Goal: Task Accomplishment & Management: Use online tool/utility

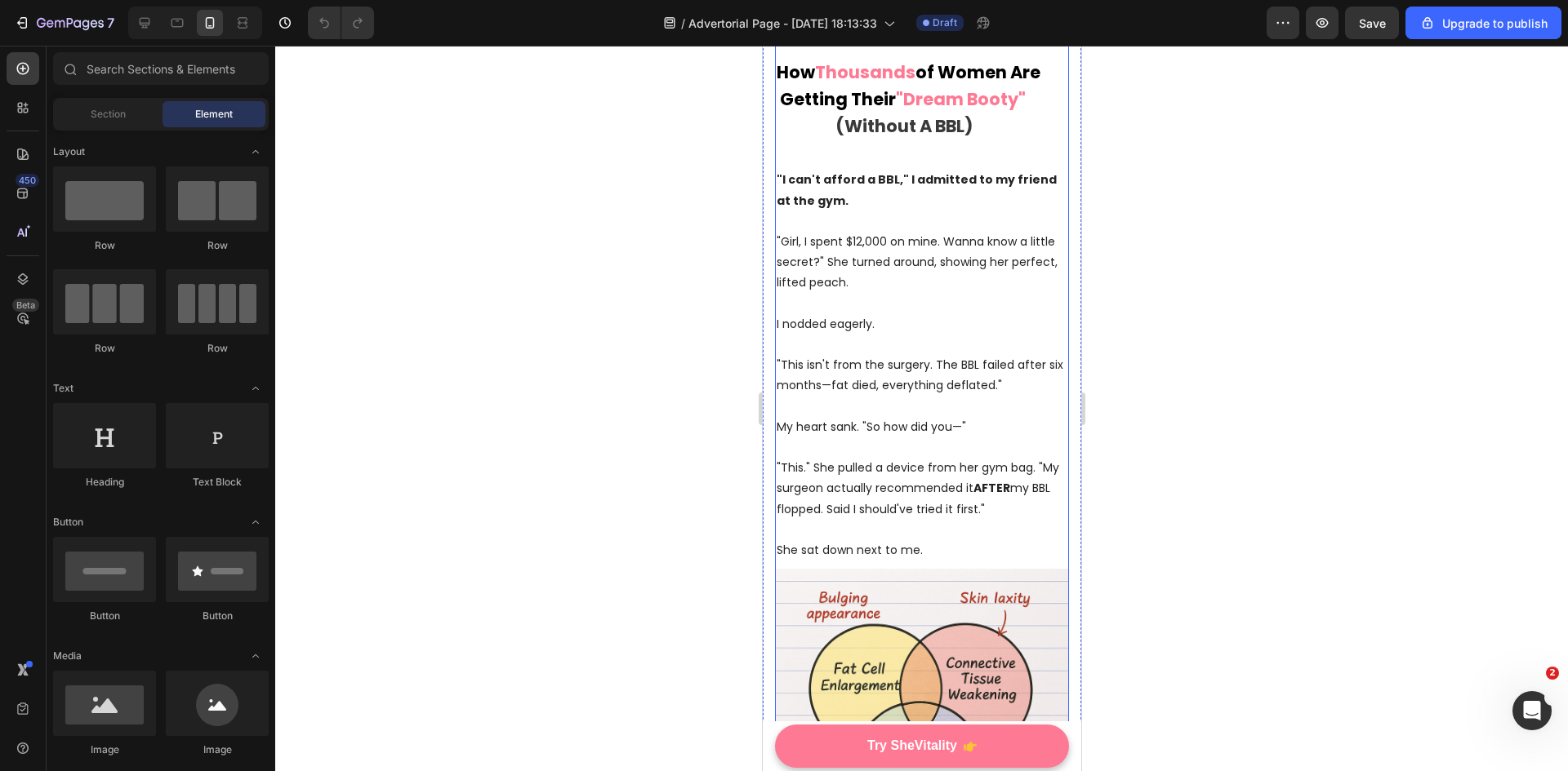
scroll to position [327, 0]
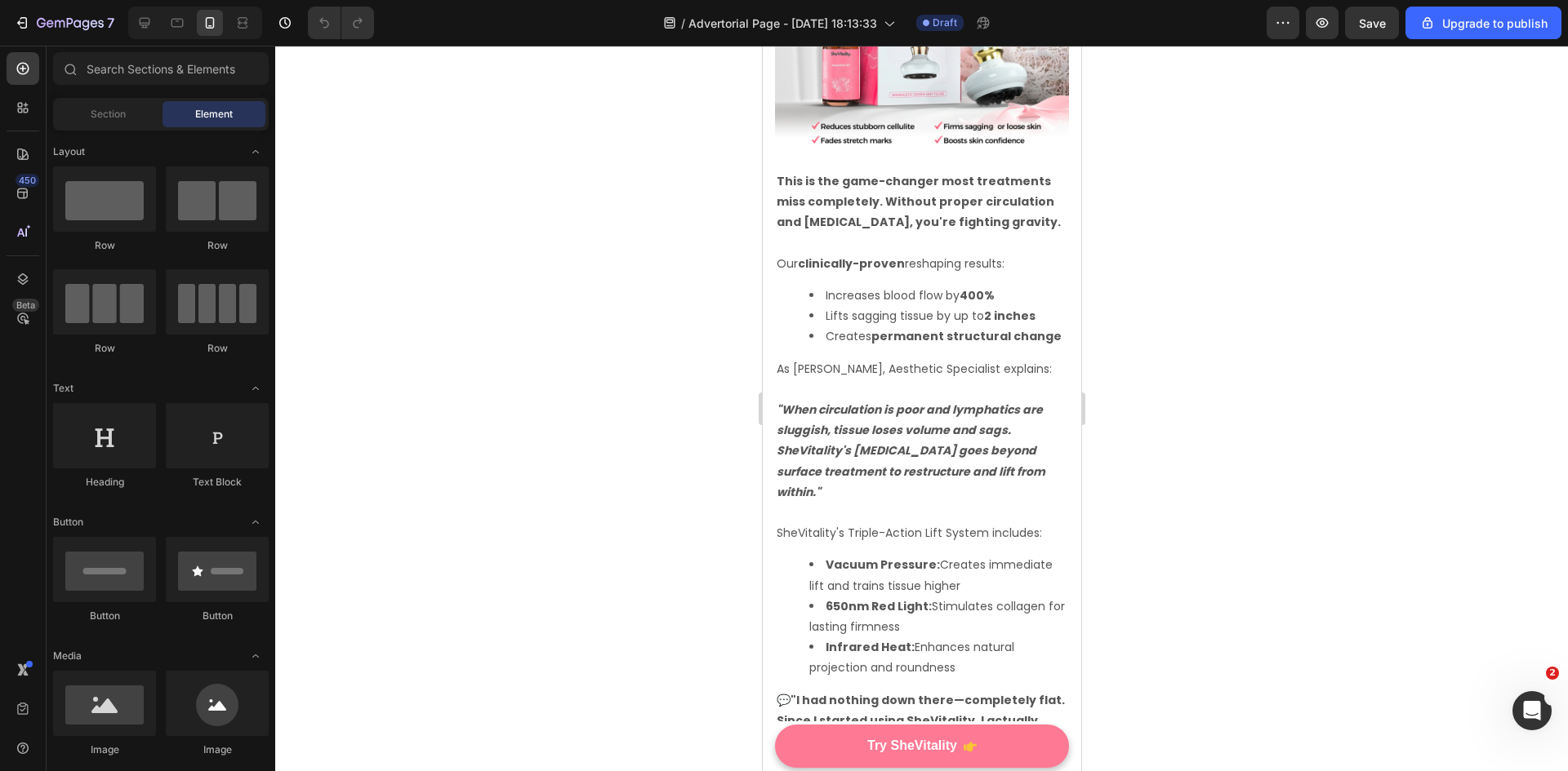
scroll to position [3345, 0]
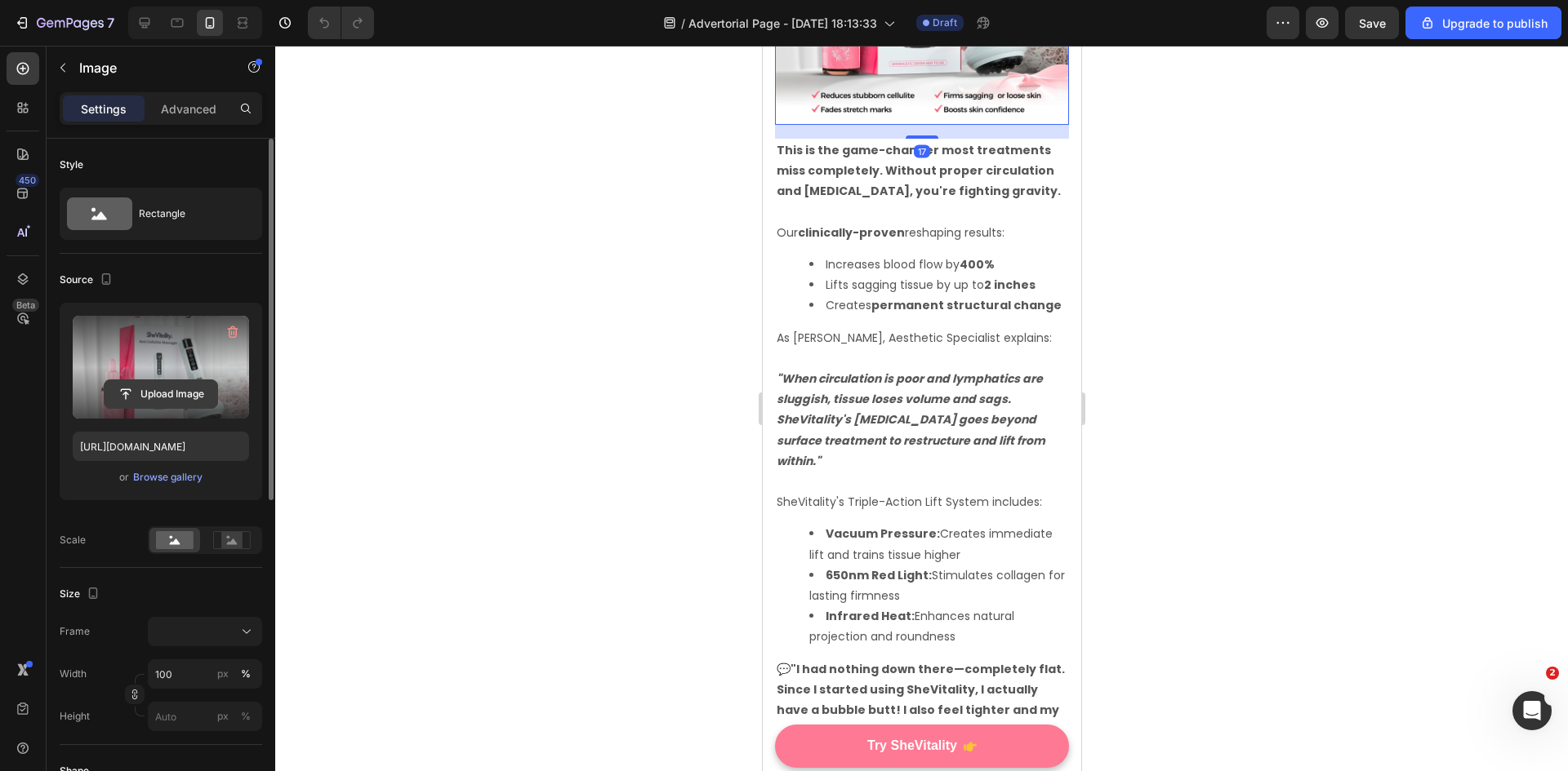
click at [132, 383] on input "file" at bounding box center [161, 394] width 113 height 27
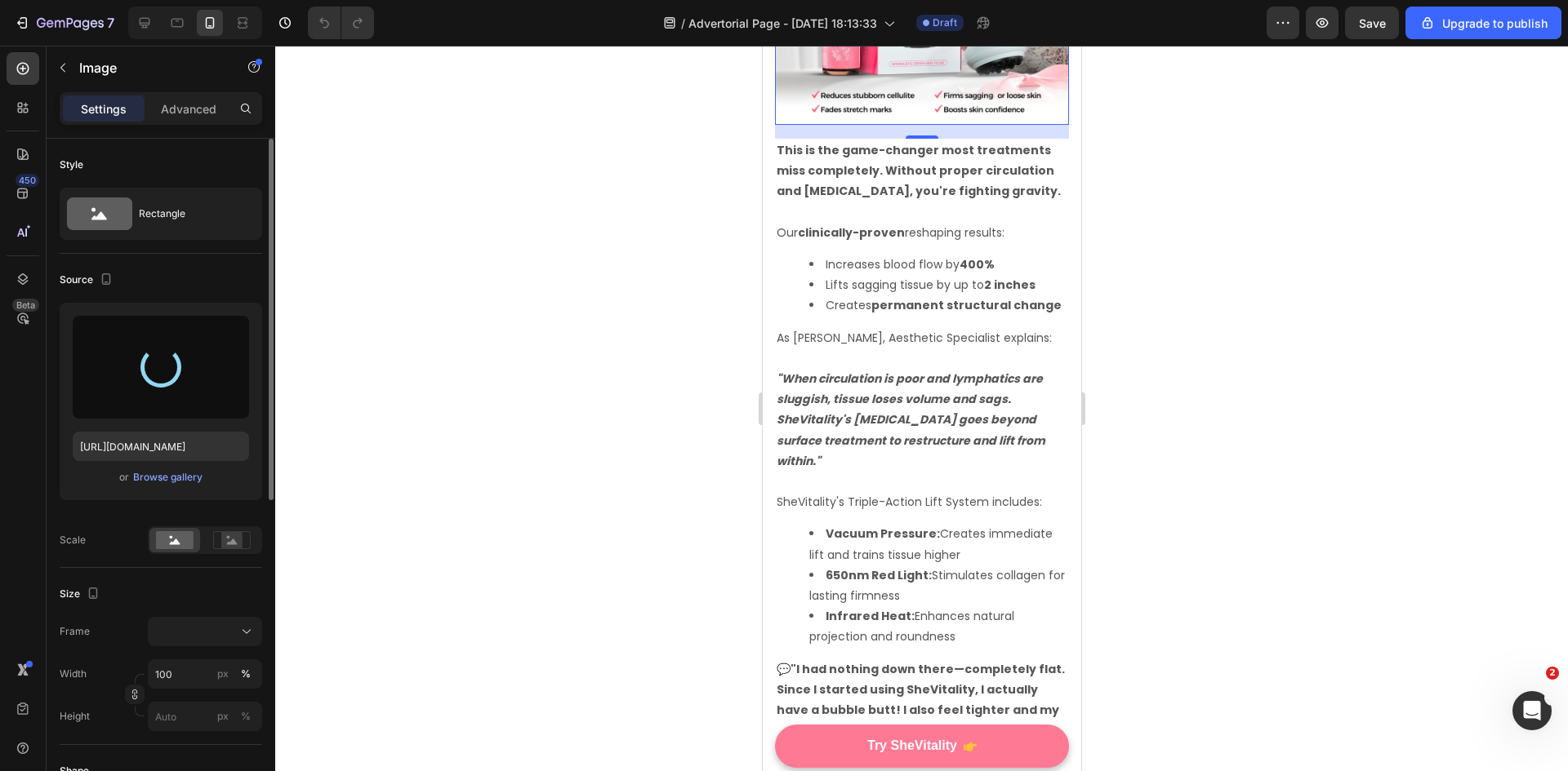
type input "https://cdn.shopify.com/s/files/1/0705/4059/1347/files/gempages_516536871178732…"
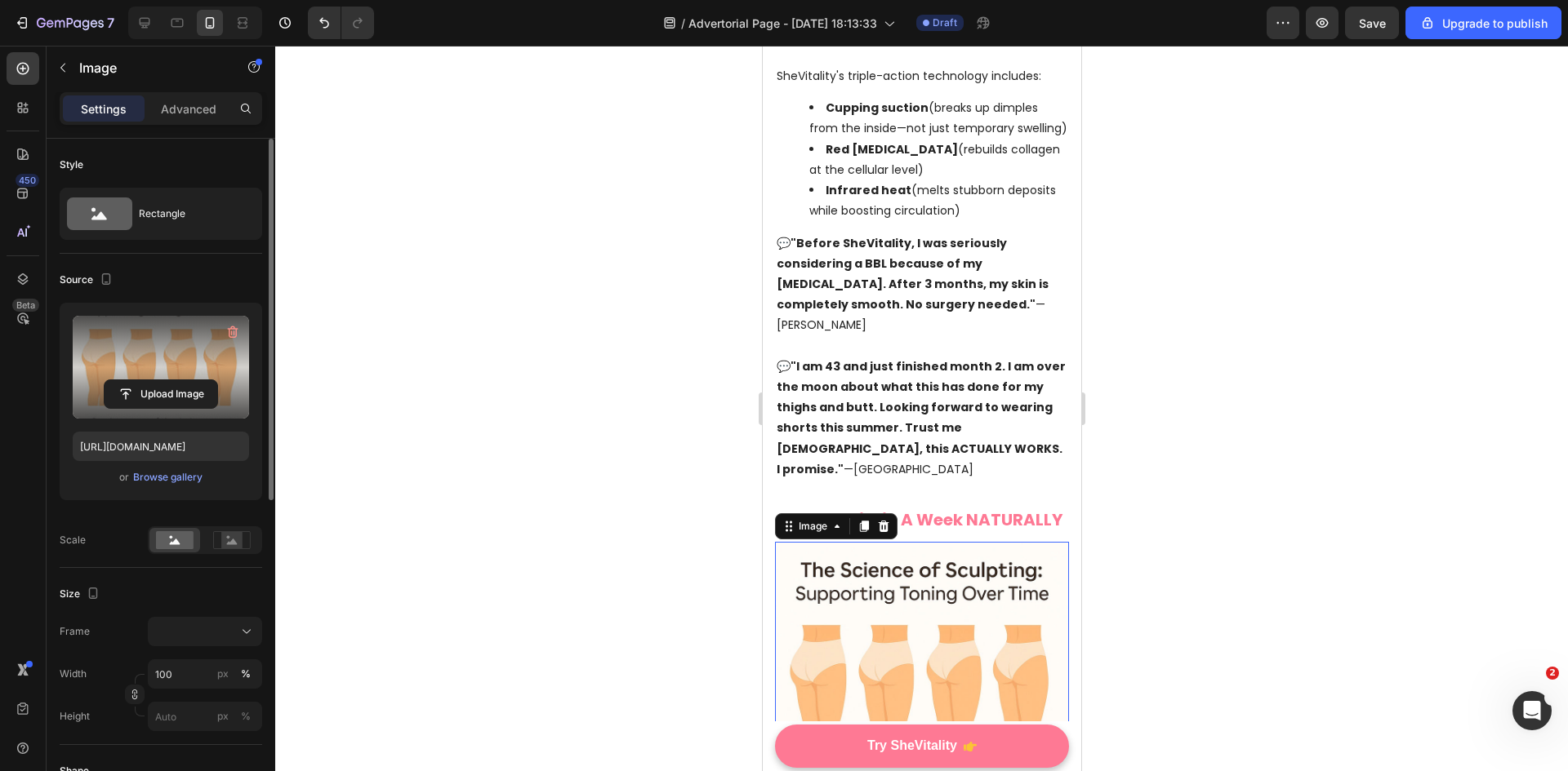
scroll to position [2365, 0]
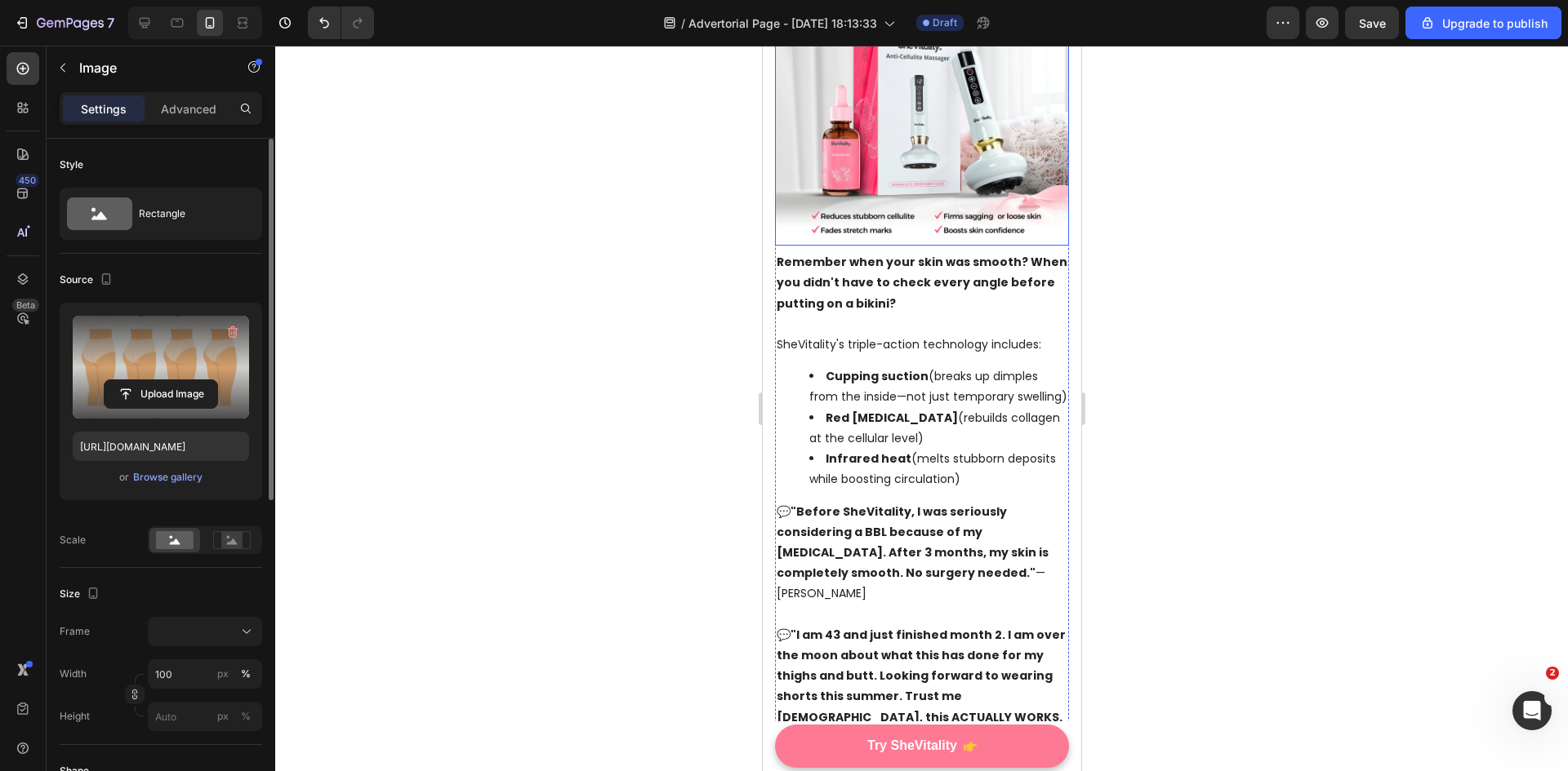
click at [935, 246] on img at bounding box center [920, 98] width 294 height 293
click at [184, 384] on input "file" at bounding box center [161, 394] width 113 height 27
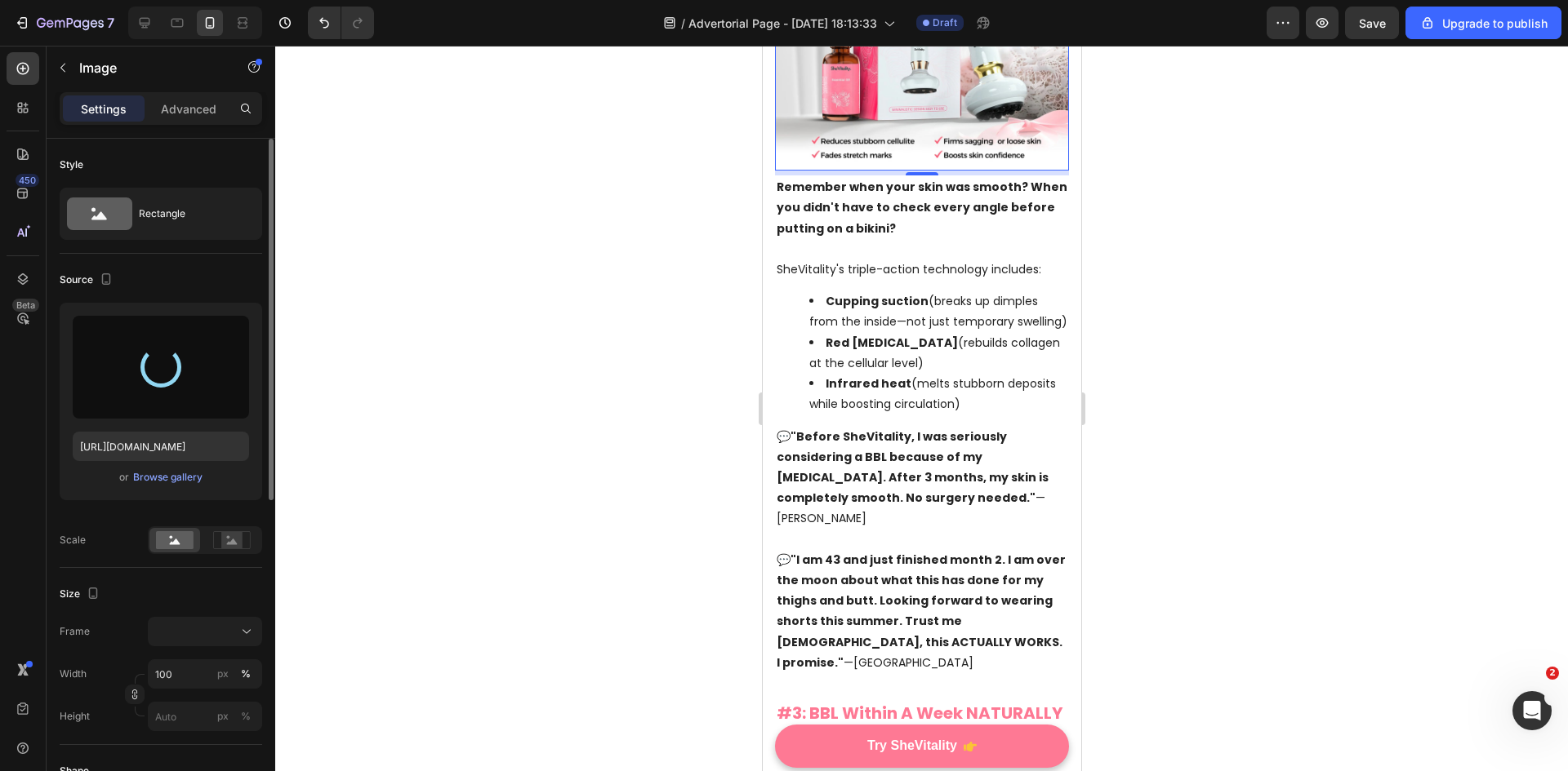
scroll to position [2447, 0]
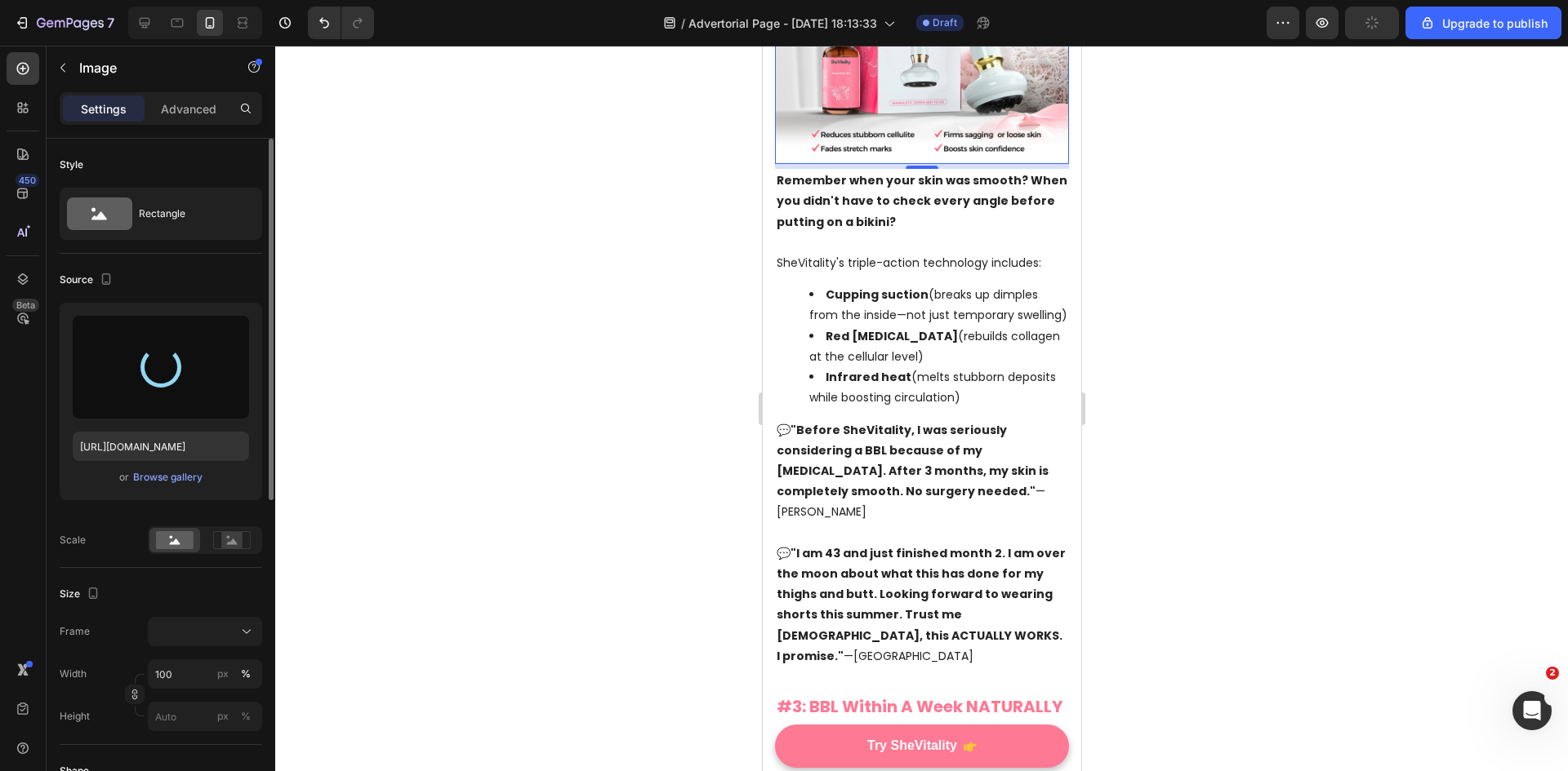
type input "https://cdn.shopify.com/s/files/1/0705/4059/1347/files/gempages_516536871178732…"
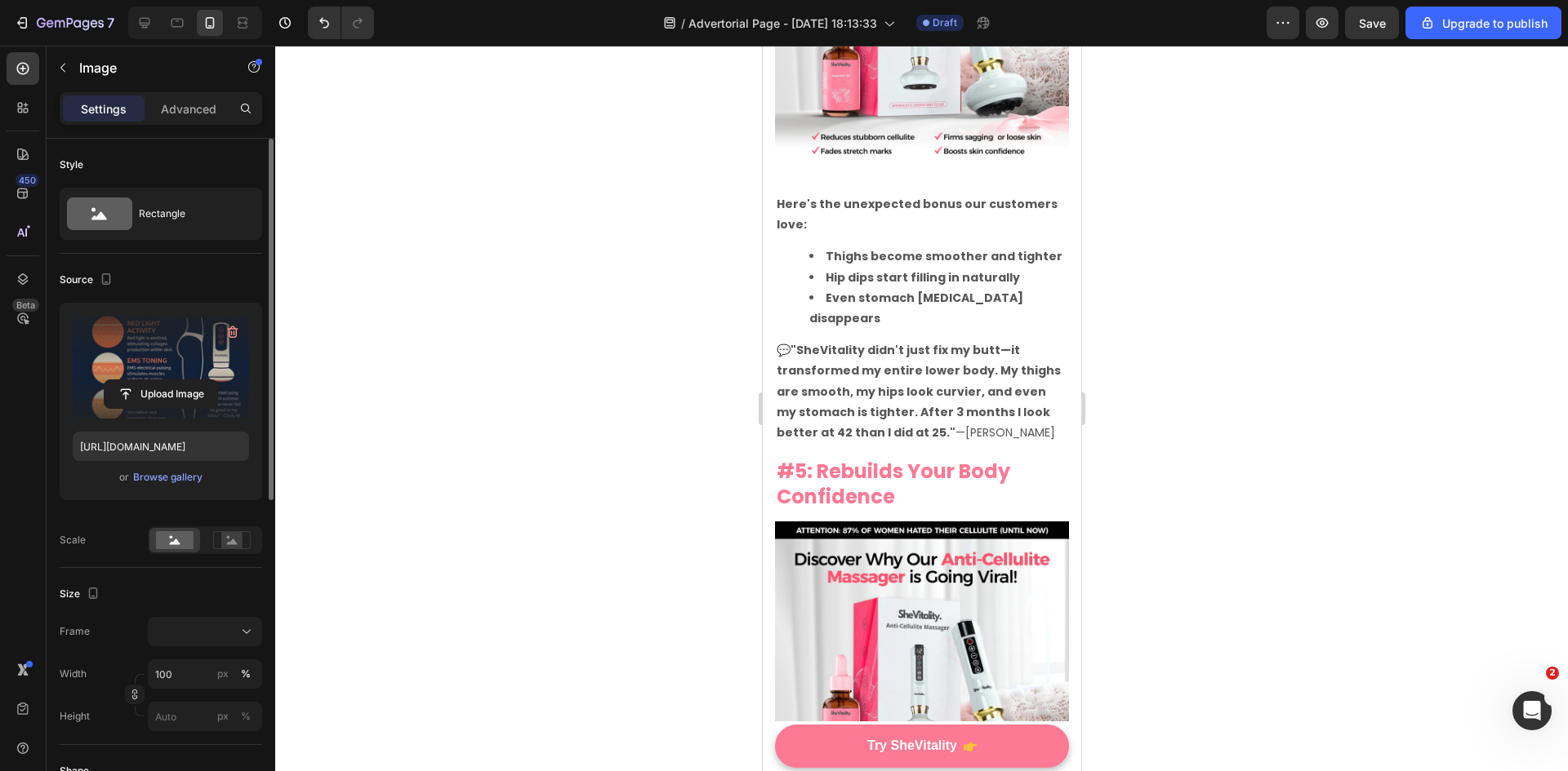
scroll to position [4325, 0]
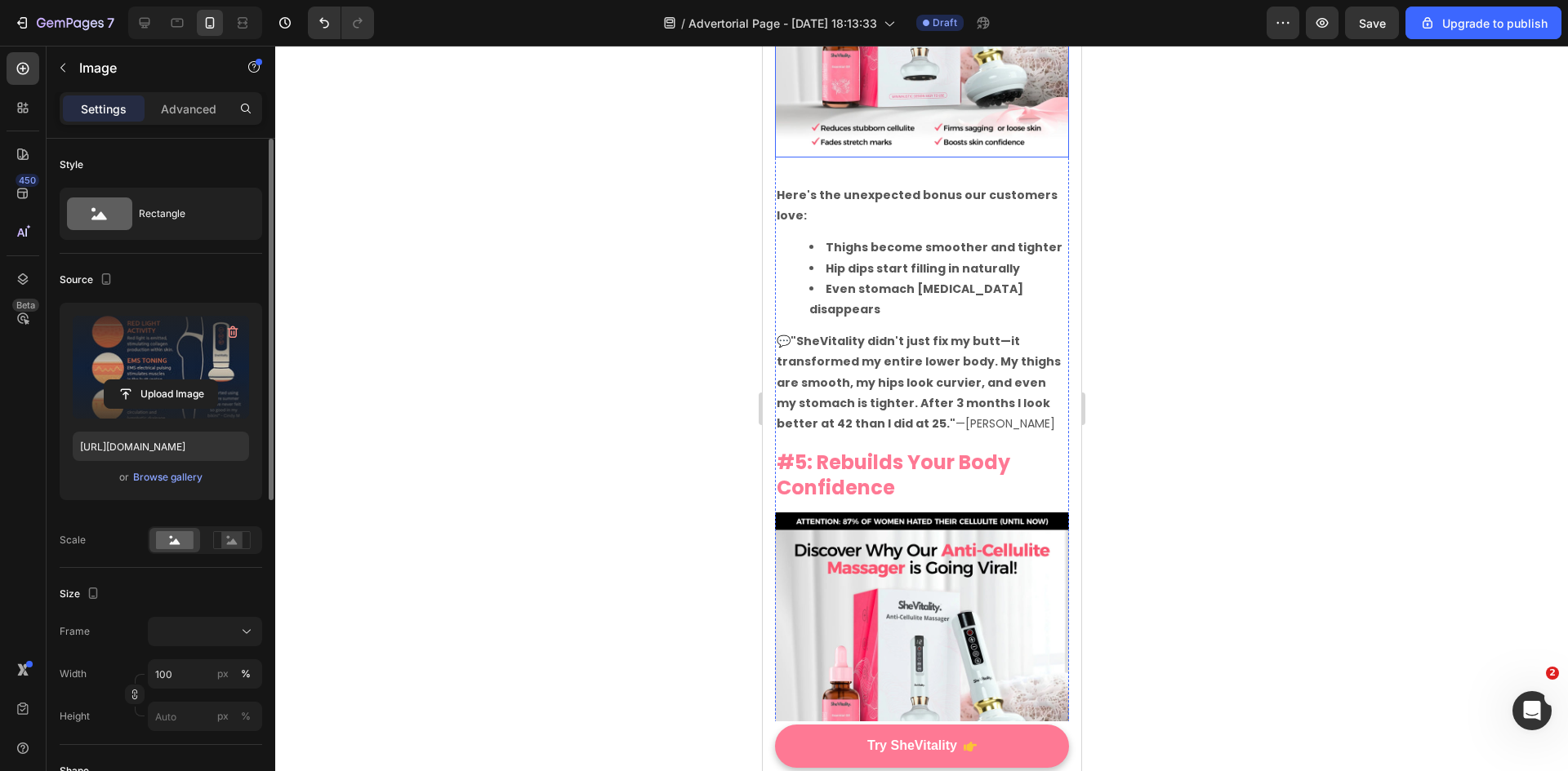
click at [925, 158] on img at bounding box center [920, 10] width 294 height 293
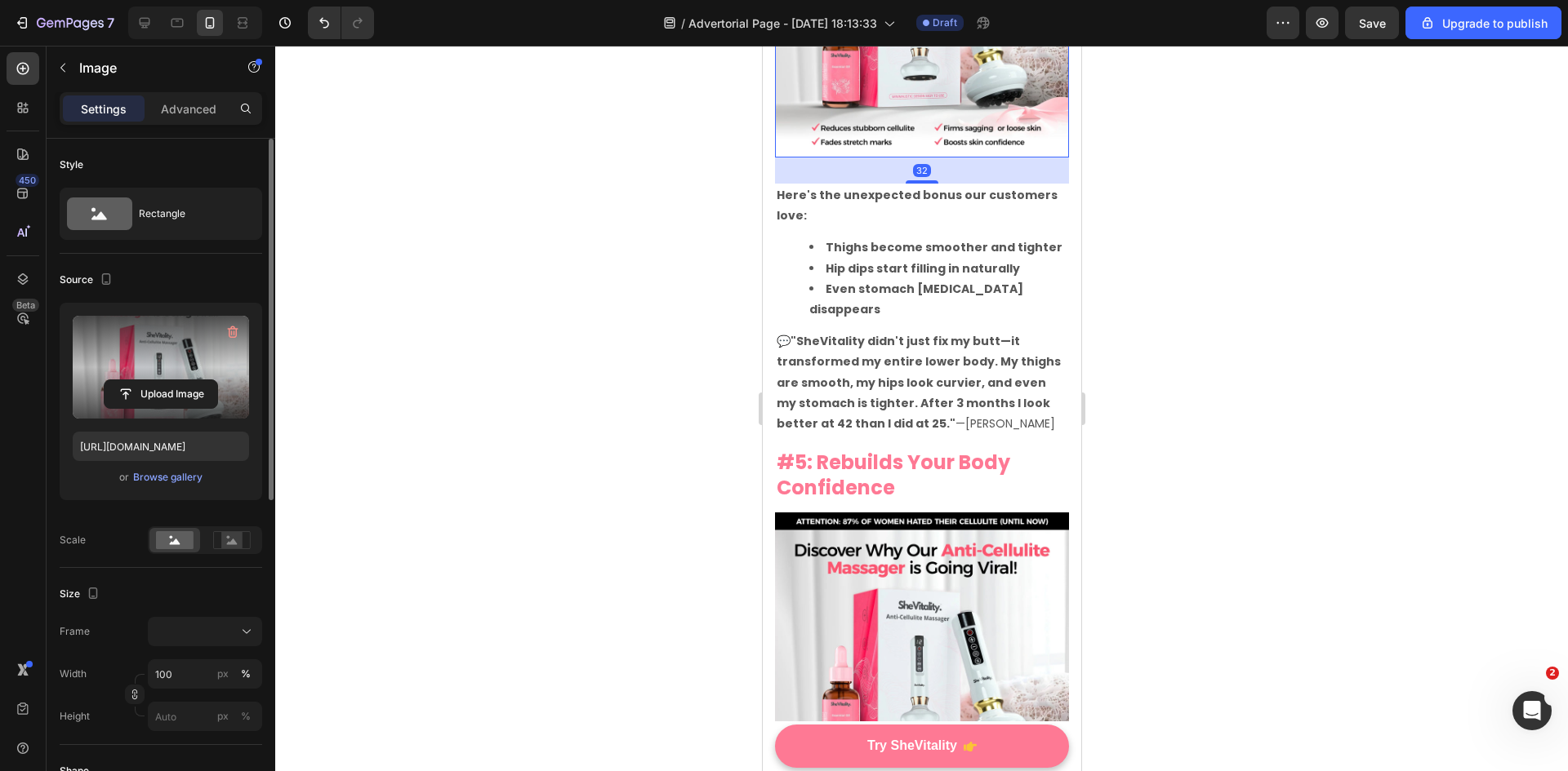
click at [174, 375] on label at bounding box center [160, 367] width 176 height 103
click at [174, 381] on input "file" at bounding box center [161, 394] width 113 height 27
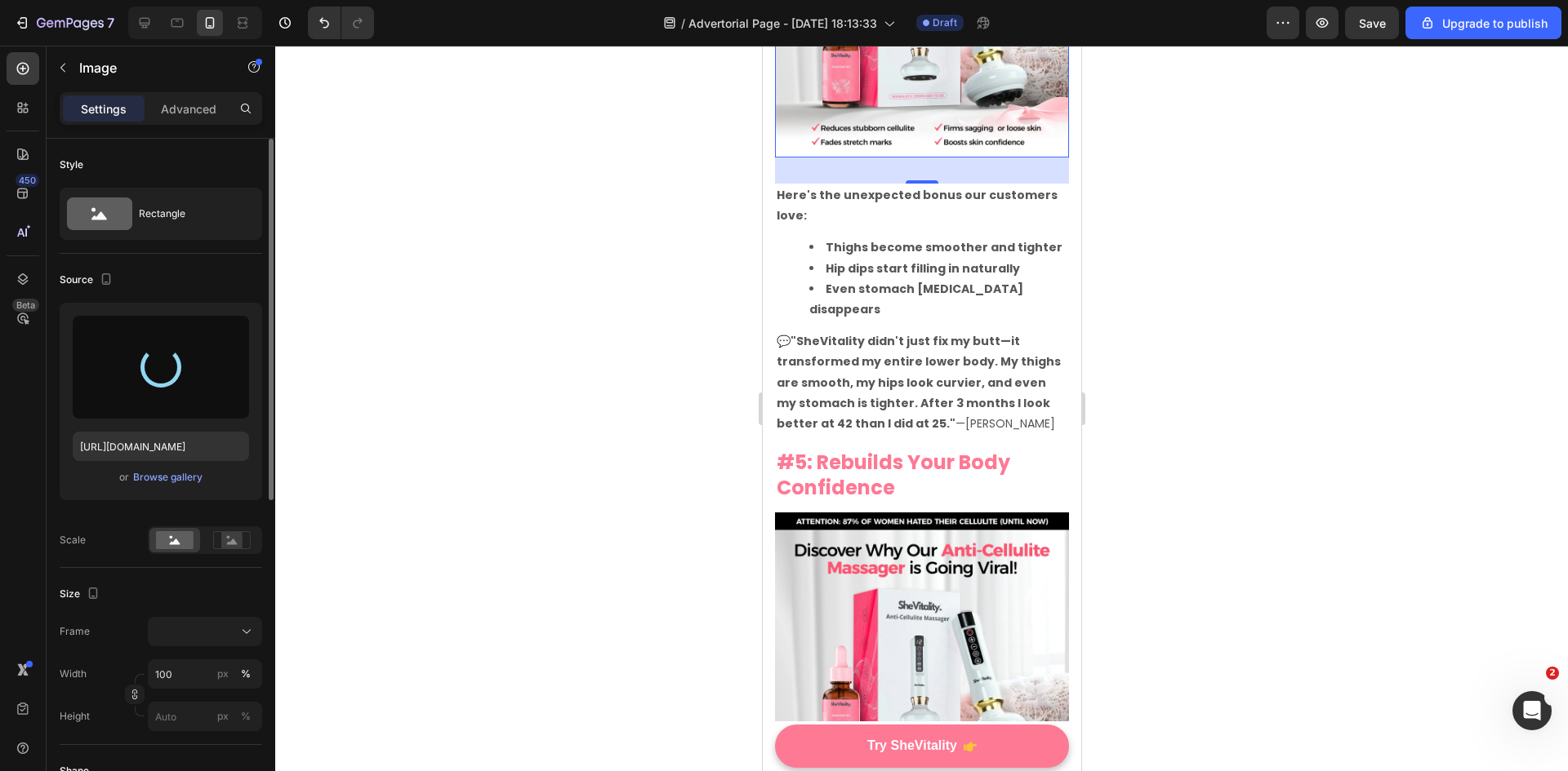
type input "https://cdn.shopify.com/s/files/1/0705/4059/1347/files/gempages_516536871178732…"
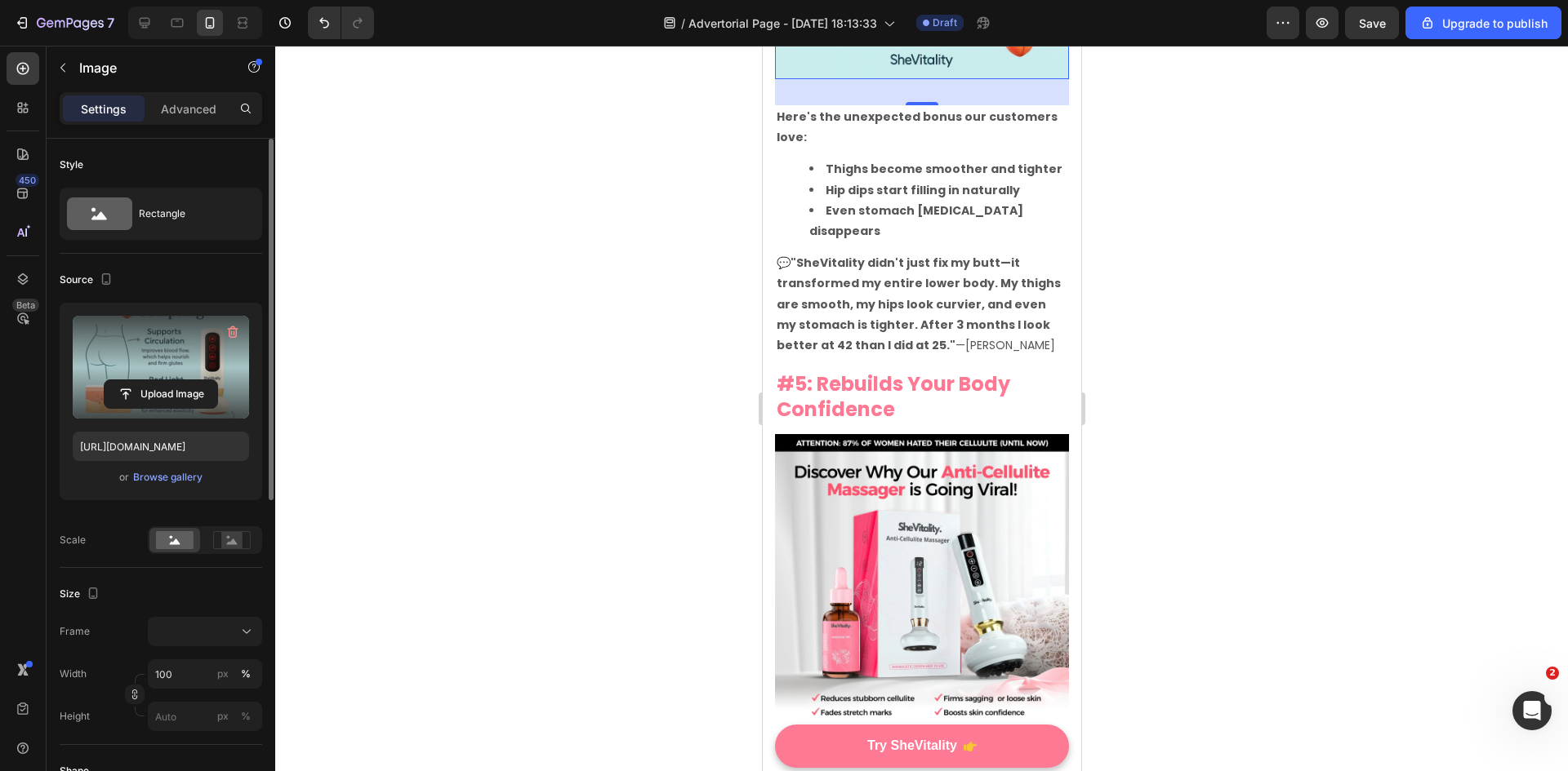
scroll to position [4406, 0]
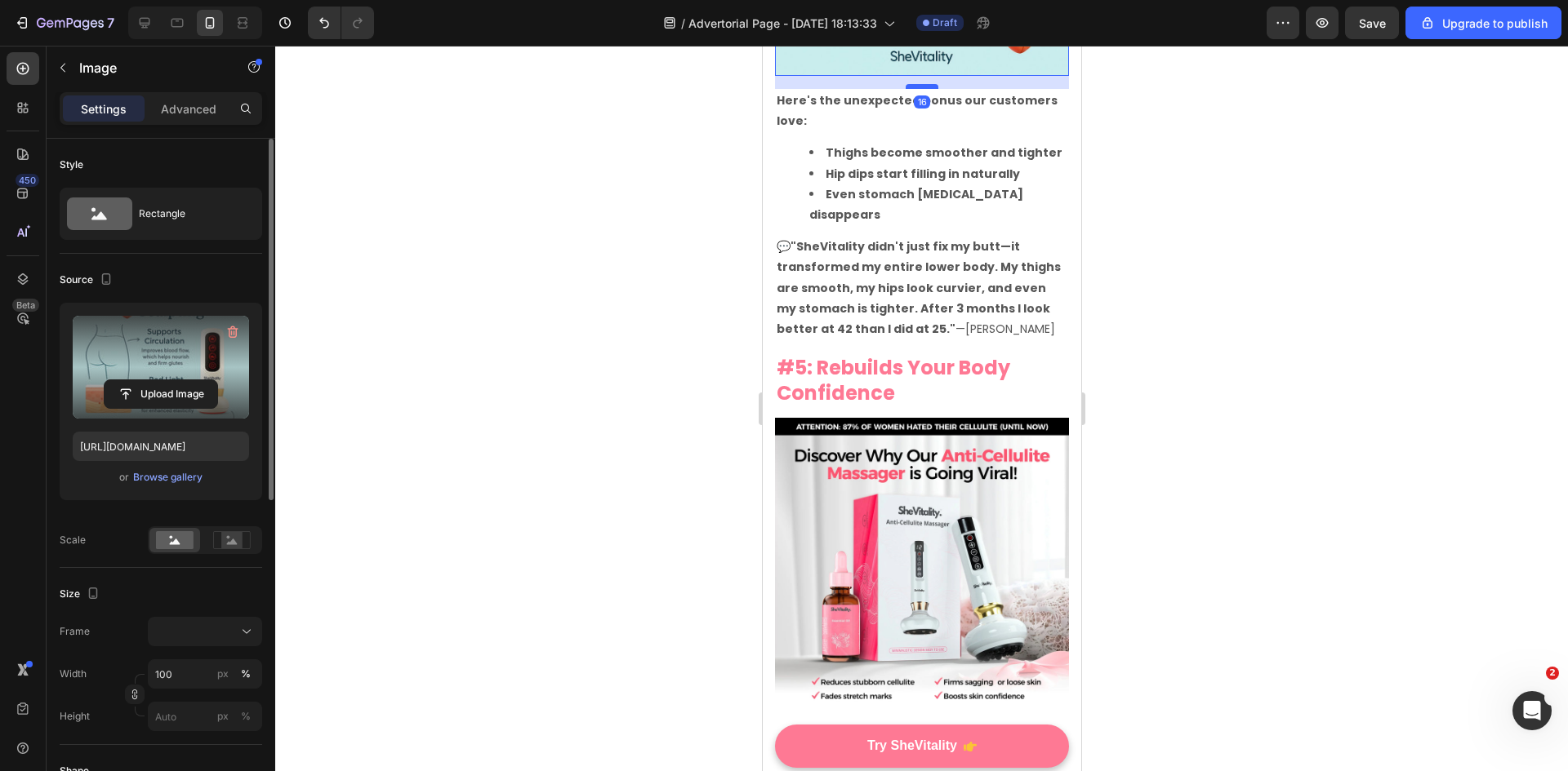
drag, startPoint x: 919, startPoint y: 504, endPoint x: 930, endPoint y: 489, distance: 18.6
click at [930, 89] on div at bounding box center [920, 86] width 33 height 5
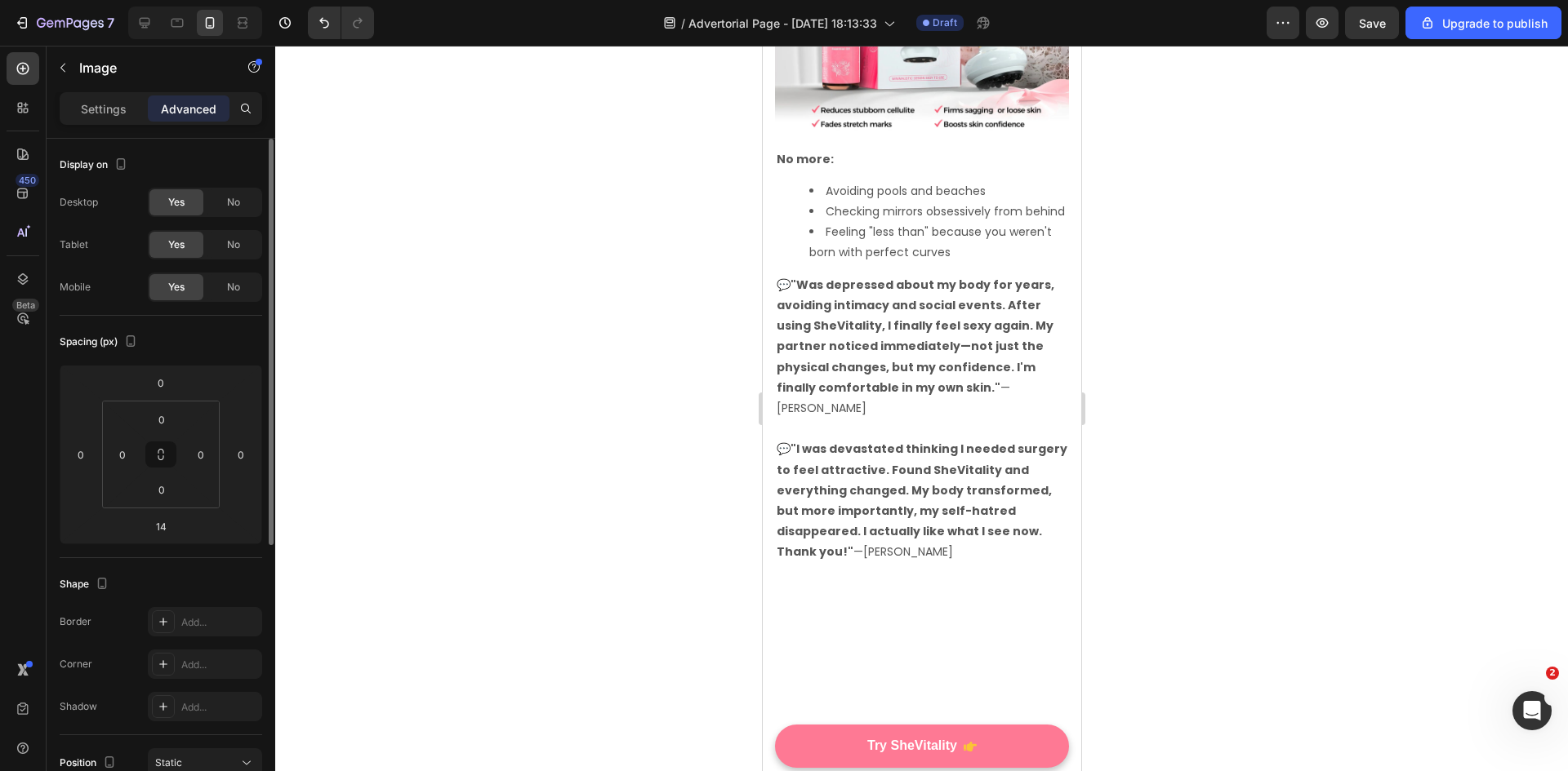
scroll to position [4978, 0]
click at [63, 57] on button "button" at bounding box center [63, 68] width 26 height 26
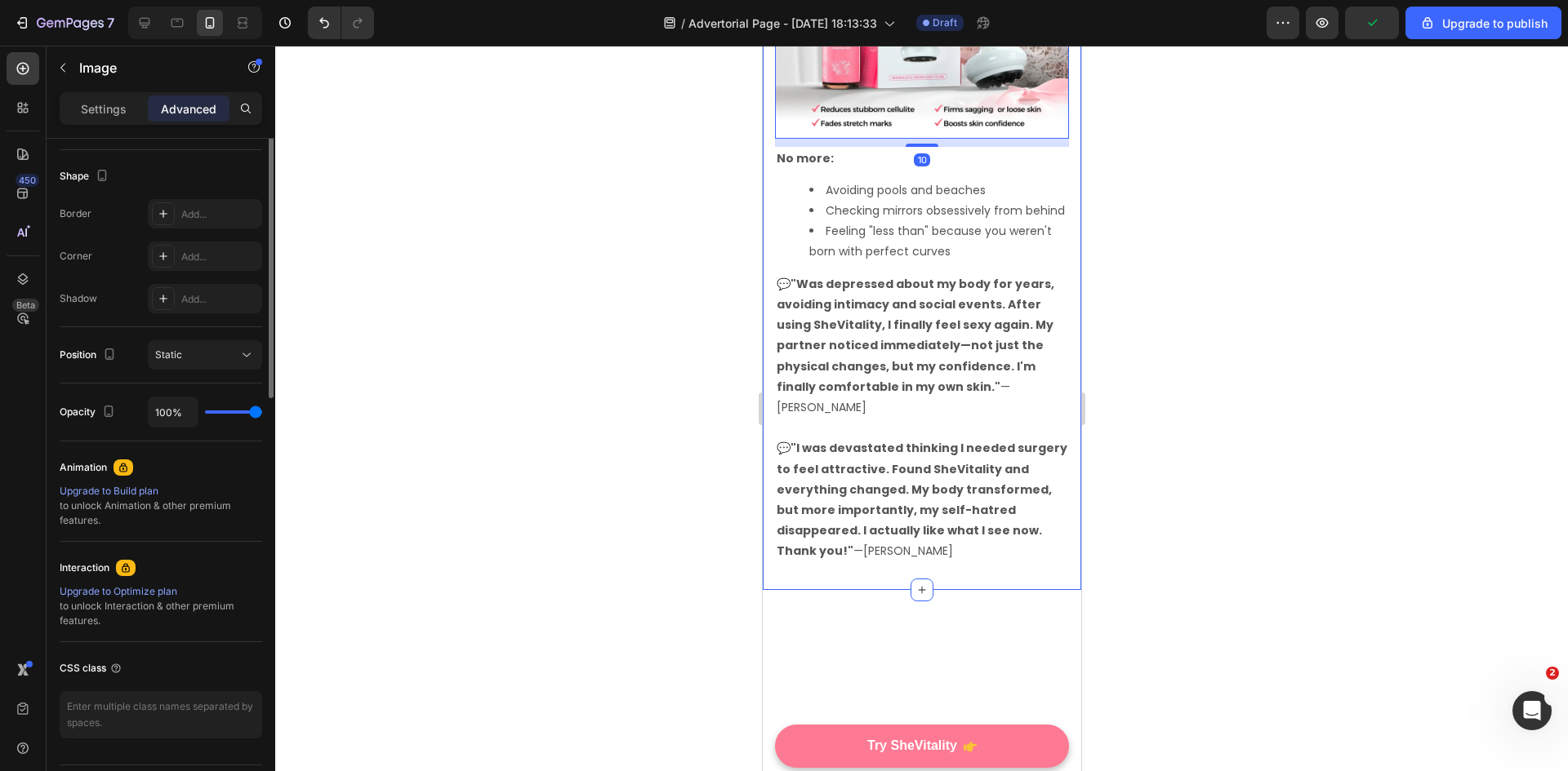
scroll to position [0, 0]
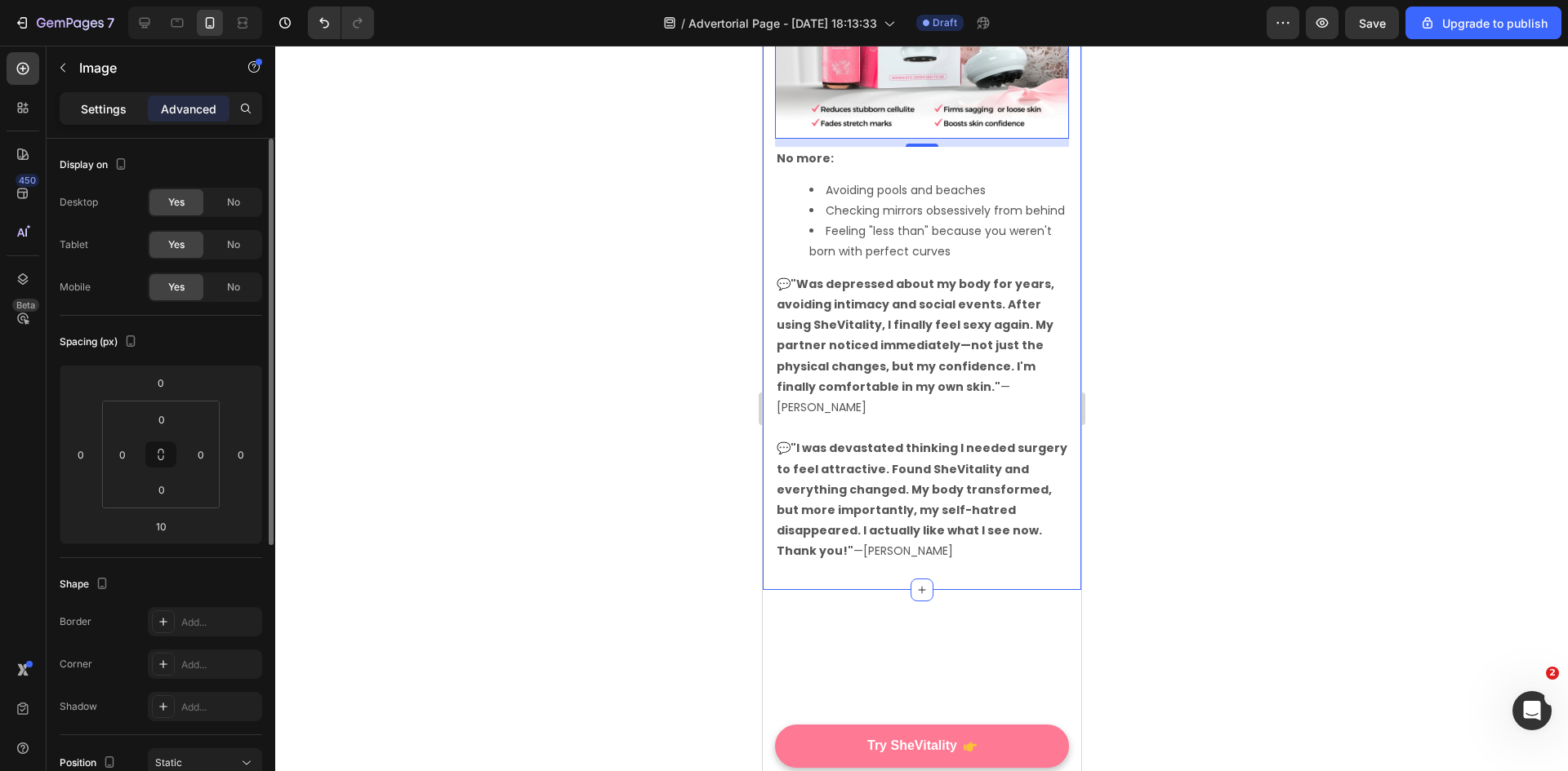
click at [124, 115] on p "Settings" at bounding box center [104, 108] width 46 height 17
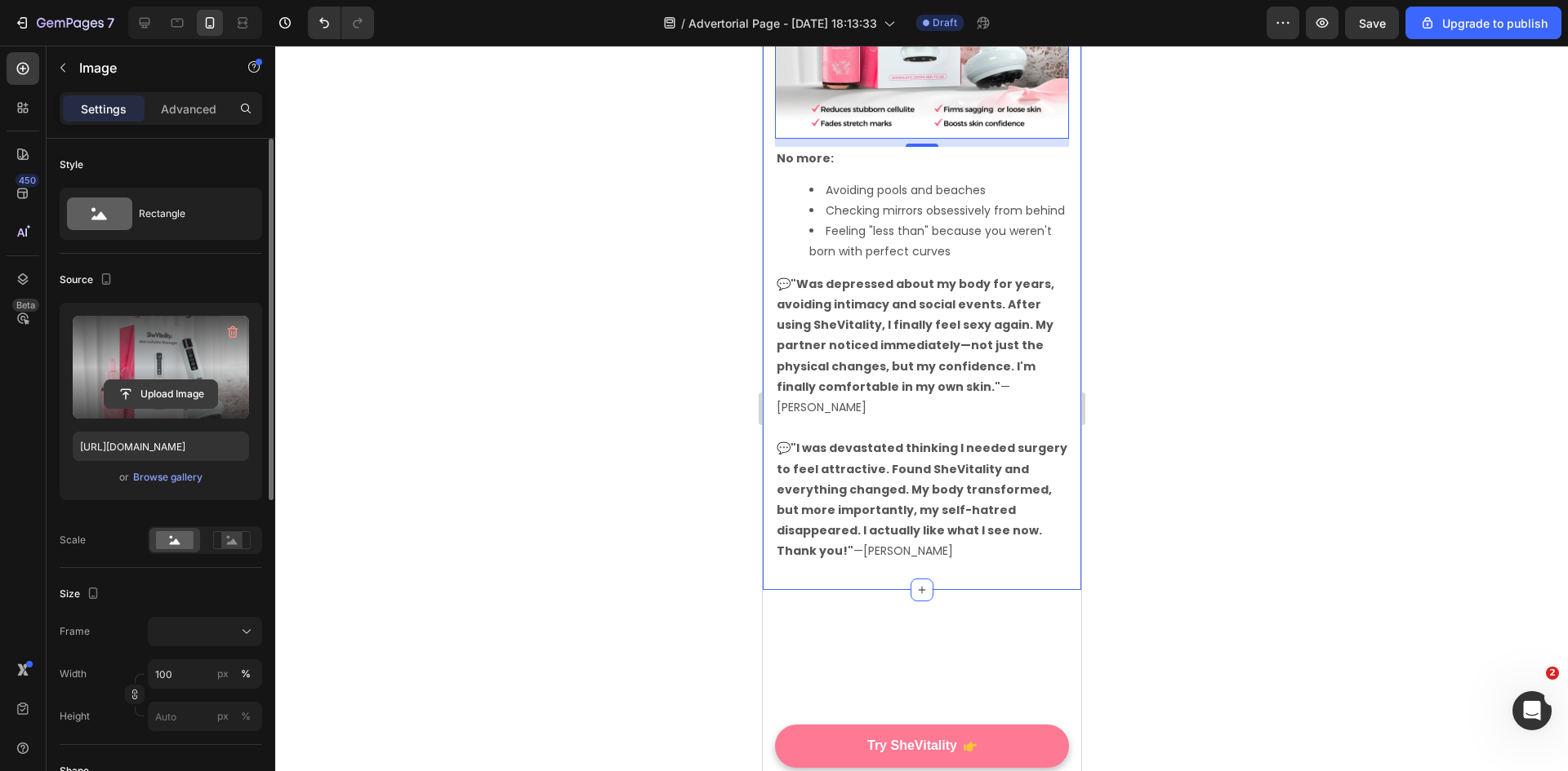
click at [171, 384] on input "file" at bounding box center [161, 394] width 113 height 27
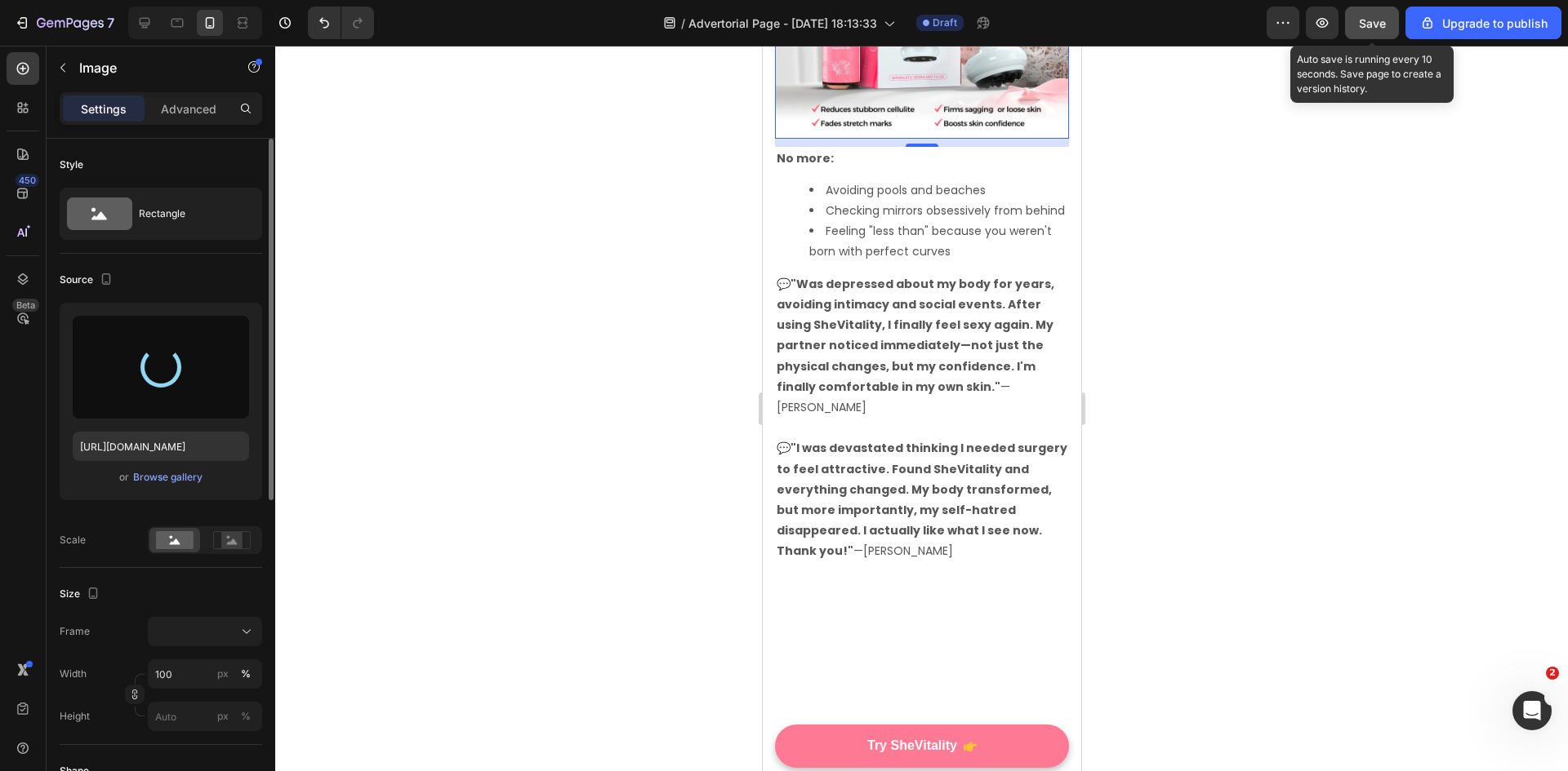
type input "https://cdn.shopify.com/s/files/1/0705/4059/1347/files/gempages_516536871178732…"
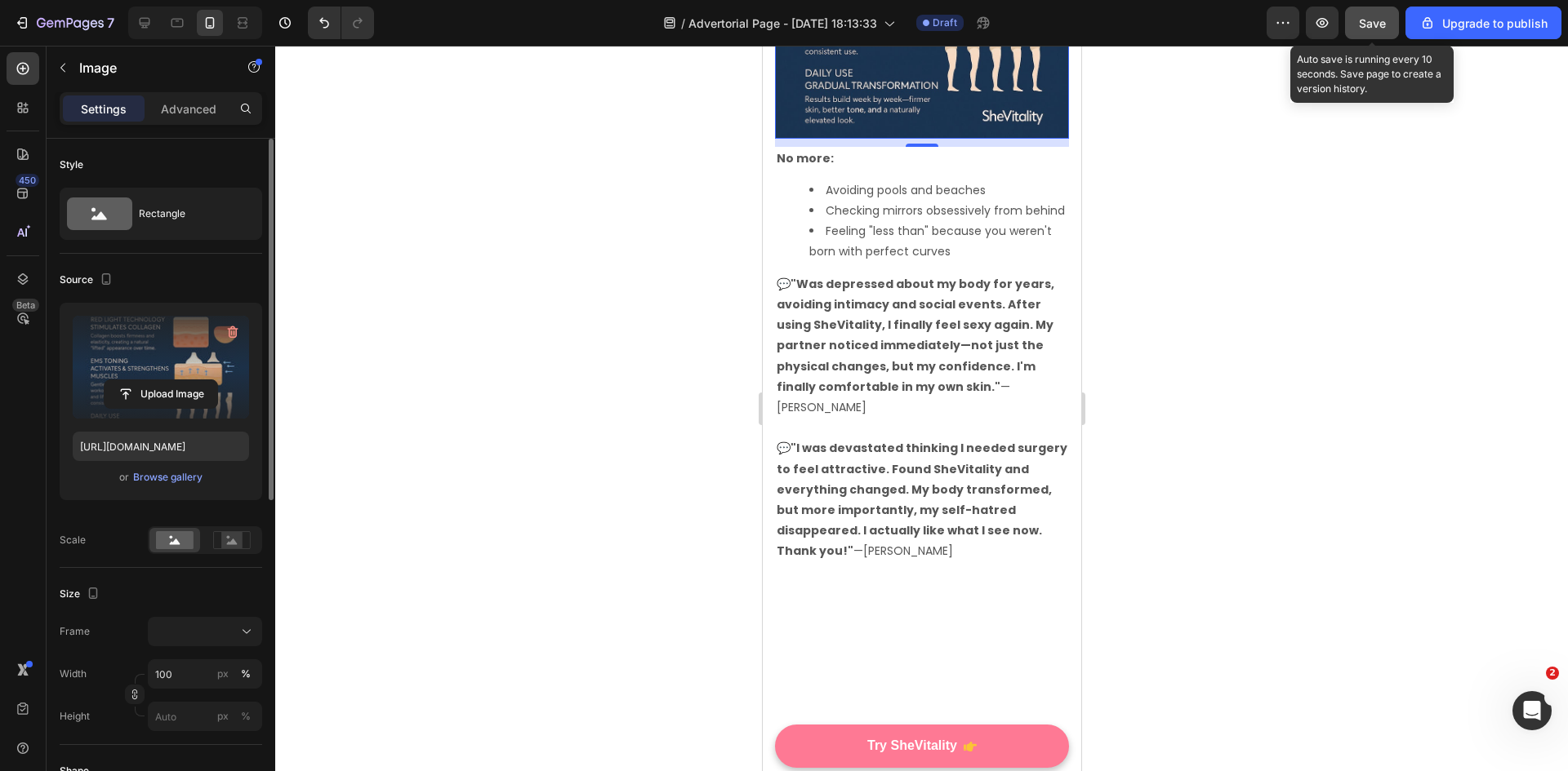
click at [1377, 21] on span "Save" at bounding box center [1371, 24] width 27 height 14
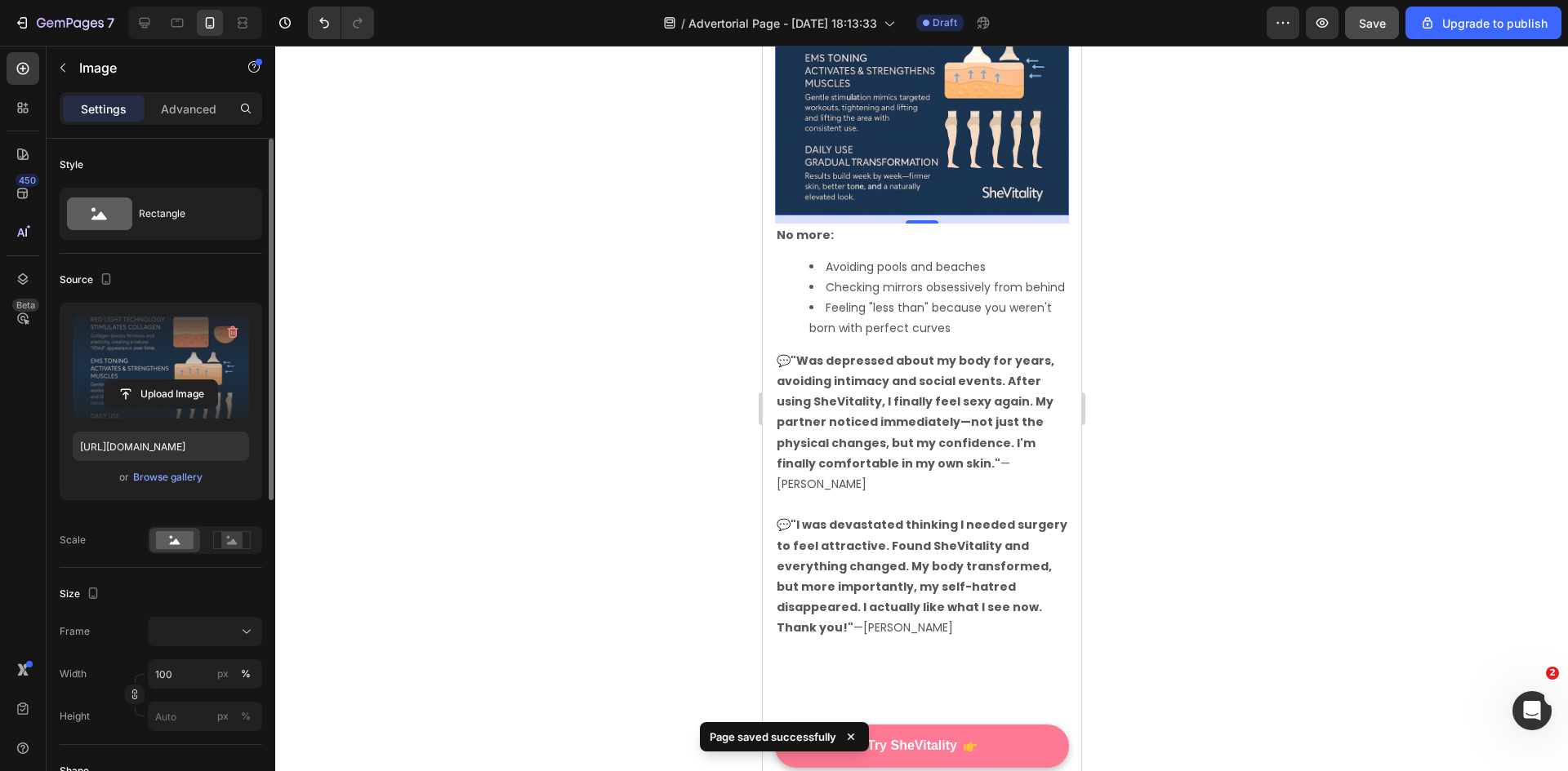
scroll to position [4896, 0]
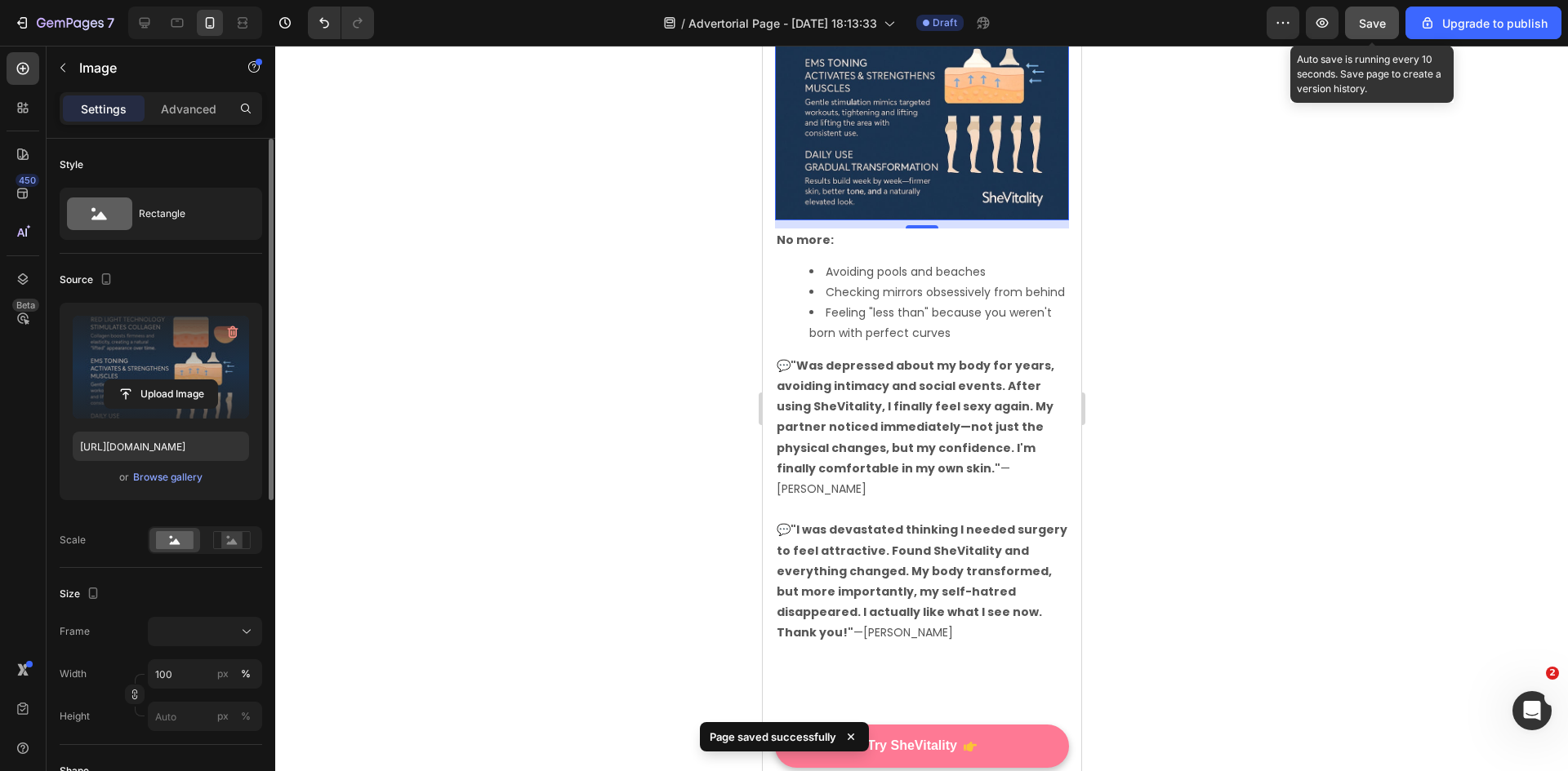
click at [1378, 24] on span "Save" at bounding box center [1371, 24] width 27 height 14
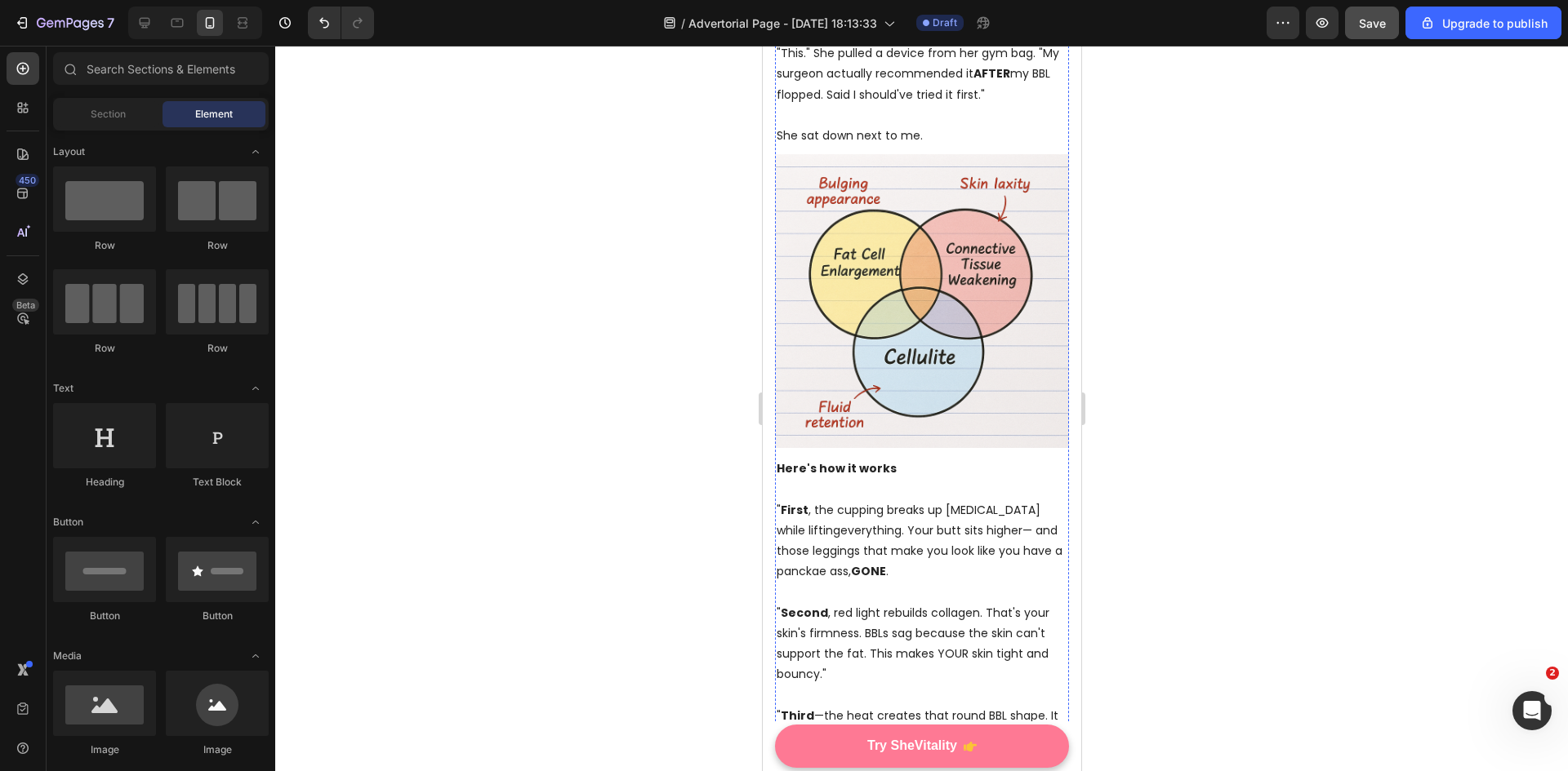
scroll to position [898, 0]
